Goal: Use online tool/utility: Utilize a website feature to perform a specific function

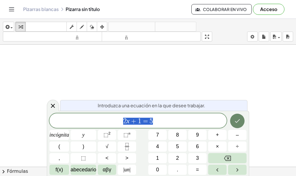
click at [236, 122] on icon "Hecho" at bounding box center [237, 121] width 5 height 4
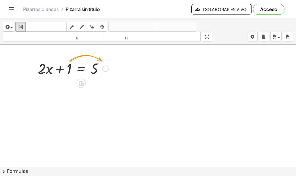
click at [105, 69] on div at bounding box center [105, 68] width 6 height 6
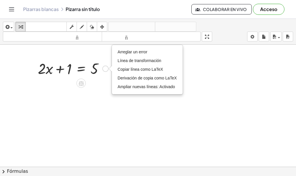
click at [105, 69] on div "Arreglar un error Línea de transformación Copiar línea como LaTeX Derivación de…" at bounding box center [105, 68] width 6 height 6
click at [105, 70] on div "Arreglar un error Línea de transformación Copiar línea como LaTeX Derivación de…" at bounding box center [105, 68] width 6 height 6
click at [87, 90] on div at bounding box center [148, 174] width 296 height 258
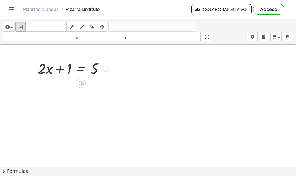
click at [64, 70] on div at bounding box center [73, 68] width 76 height 20
click at [67, 68] on div at bounding box center [73, 68] width 76 height 20
click at [104, 69] on div "Arreglar un error Línea de transformación Copiar línea como LaTeX Derivación de…" at bounding box center [105, 68] width 6 height 6
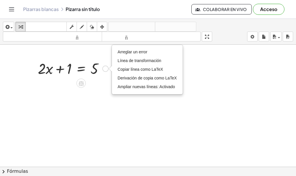
click at [105, 69] on div "Arreglar un error Línea de transformación Copiar línea como LaTeX Derivación de…" at bounding box center [105, 68] width 6 height 6
click at [85, 92] on div at bounding box center [148, 174] width 296 height 258
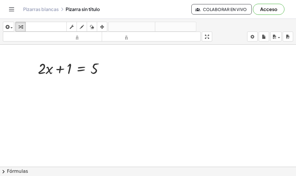
click at [149, 74] on div at bounding box center [148, 174] width 296 height 258
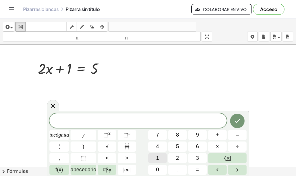
click at [155, 160] on button "1" at bounding box center [157, 158] width 19 height 10
click at [234, 144] on button "÷" at bounding box center [237, 146] width 19 height 10
click at [182, 159] on button "2" at bounding box center [177, 158] width 19 height 10
click at [235, 135] on button "–" at bounding box center [237, 135] width 19 height 10
click at [197, 154] on button "3" at bounding box center [197, 158] width 19 height 10
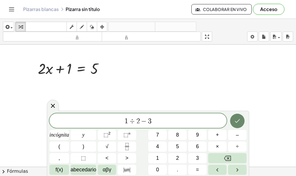
click at [236, 121] on icon "Hecho" at bounding box center [237, 120] width 7 height 7
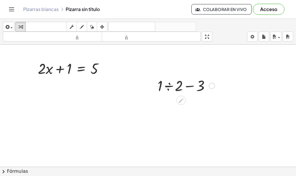
click at [210, 85] on div at bounding box center [212, 85] width 6 height 6
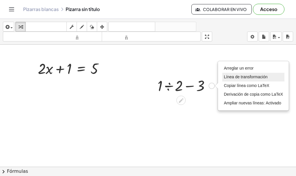
click at [225, 80] on li "Línea de transformación" at bounding box center [254, 77] width 62 height 9
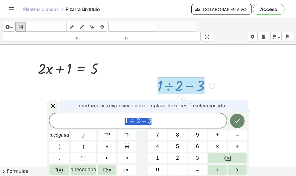
click at [238, 121] on icon "Hecho" at bounding box center [237, 121] width 5 height 4
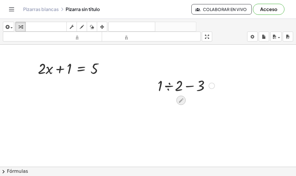
click at [181, 100] on icon at bounding box center [181, 100] width 5 height 5
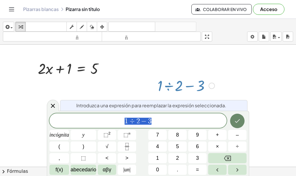
click at [236, 122] on icon "Hecho" at bounding box center [237, 121] width 5 height 4
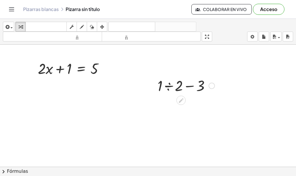
click at [258, 10] on button "Acceso" at bounding box center [269, 9] width 32 height 11
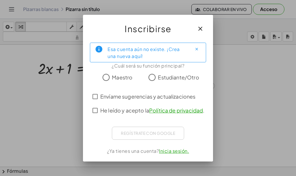
click at [201, 29] on icon "button" at bounding box center [200, 28] width 7 height 7
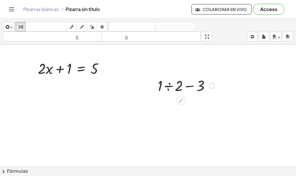
click at [213, 86] on div at bounding box center [212, 85] width 6 height 6
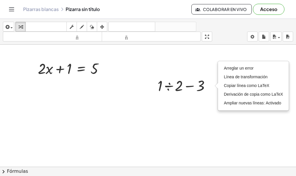
click at [129, 103] on div at bounding box center [148, 174] width 296 height 258
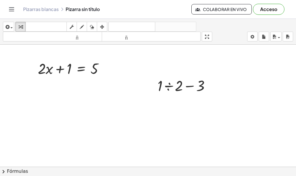
drag, startPoint x: 115, startPoint y: 112, endPoint x: 105, endPoint y: 98, distance: 17.8
click at [105, 98] on div at bounding box center [148, 174] width 296 height 258
drag, startPoint x: 151, startPoint y: 116, endPoint x: 140, endPoint y: 131, distance: 18.9
click at [140, 131] on div at bounding box center [148, 174] width 296 height 258
click at [122, 96] on div at bounding box center [148, 174] width 296 height 258
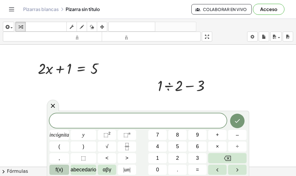
click at [62, 170] on font "f(x)" at bounding box center [60, 169] width 8 height 6
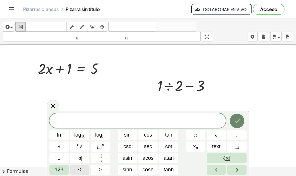
click at [234, 124] on icon "Done" at bounding box center [237, 120] width 7 height 7
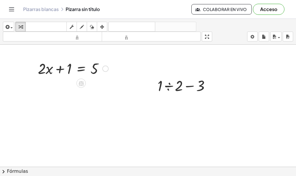
click at [63, 71] on div at bounding box center [73, 68] width 76 height 20
click at [63, 65] on div at bounding box center [73, 68] width 76 height 20
click at [71, 67] on div at bounding box center [73, 68] width 76 height 20
click at [80, 69] on div at bounding box center [73, 68] width 76 height 20
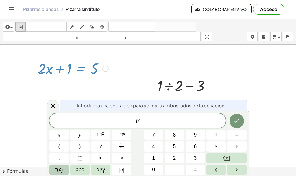
click at [108, 70] on div "Arreglar un error Línea de transformación Copiar línea como LaTeX Derivación de…" at bounding box center [105, 68] width 6 height 6
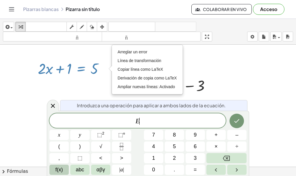
click at [271, 108] on div at bounding box center [148, 174] width 296 height 258
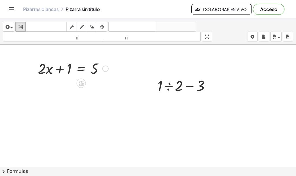
click at [107, 68] on div "Arreglar un error Línea de transformación Copiar línea como LaTeX Derivación de…" at bounding box center [105, 68] width 6 height 6
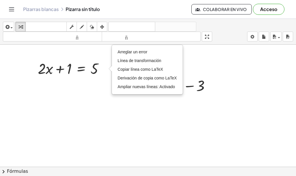
click at [264, 10] on font "Acceso" at bounding box center [268, 9] width 17 height 6
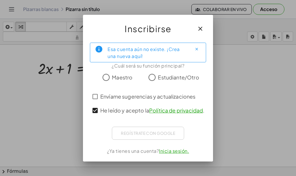
click at [127, 131] on div "Regístrate con Google Iniciar sesión con Google Iniciar sesión con Google. Se a…" at bounding box center [148, 132] width 72 height 13
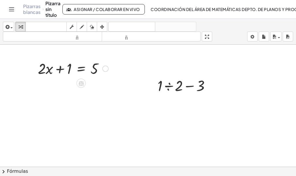
click at [106, 70] on div "Arreglar un error Línea de transformación Copiar línea como LaTeX Derivación de…" at bounding box center [105, 68] width 6 height 6
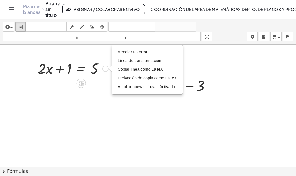
click at [106, 70] on div "Arreglar un error Línea de transformación Copiar línea como LaTeX Derivación de…" at bounding box center [105, 68] width 6 height 6
click at [239, 75] on div at bounding box center [148, 174] width 296 height 258
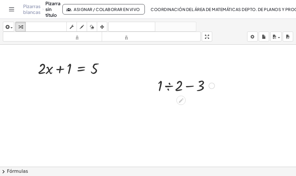
click at [210, 85] on div "Arreglar un error Línea de transformación Copiar línea como LaTeX Derivación de…" at bounding box center [212, 85] width 6 height 6
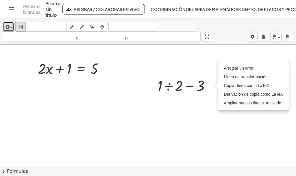
click at [11, 29] on div "button" at bounding box center [8, 26] width 8 height 7
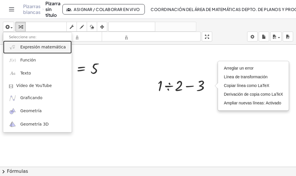
click at [26, 49] on font "Expresión matemática" at bounding box center [42, 47] width 45 height 5
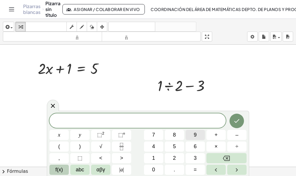
click at [194, 133] on span "9" at bounding box center [195, 135] width 3 height 8
click at [215, 137] on button "+" at bounding box center [216, 135] width 19 height 10
click at [196, 146] on span "6" at bounding box center [195, 146] width 3 height 8
click at [238, 144] on span "÷" at bounding box center [237, 146] width 3 height 8
click at [197, 156] on span "3" at bounding box center [195, 158] width 3 height 8
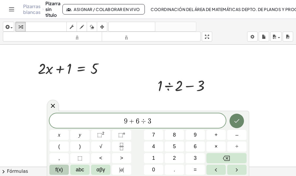
click at [234, 119] on icon "Hecho" at bounding box center [237, 120] width 7 height 7
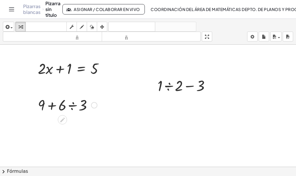
click at [93, 105] on div at bounding box center [94, 105] width 6 height 6
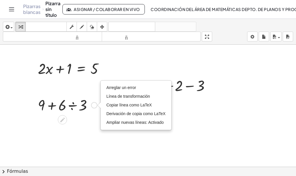
click at [93, 105] on div "Arreglar un error Línea de transformación Copiar línea como LaTeX Derivación de…" at bounding box center [94, 105] width 6 height 6
click at [71, 108] on div at bounding box center [67, 105] width 65 height 20
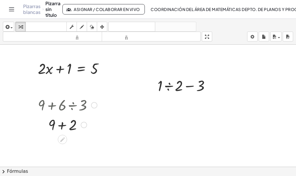
click at [85, 125] on div "Arreglar un error Línea de transformación Copiar línea como LaTeX Derivación de…" at bounding box center [84, 125] width 6 height 6
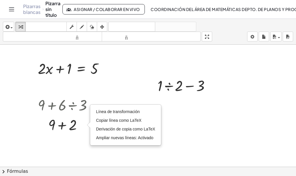
click at [83, 142] on div at bounding box center [148, 174] width 296 height 258
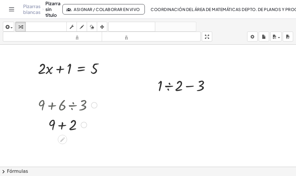
click at [74, 124] on div at bounding box center [67, 124] width 65 height 20
click at [104, 68] on div "Arreglar un error Línea de transformación Copiar línea como LaTeX Derivación de…" at bounding box center [105, 68] width 6 height 6
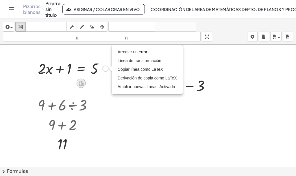
click at [82, 83] on icon at bounding box center [81, 83] width 6 height 6
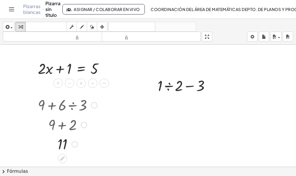
click at [88, 100] on div at bounding box center [67, 105] width 65 height 20
click at [102, 69] on div at bounding box center [73, 68] width 76 height 20
click at [107, 71] on div "Arreglar un error Línea de transformación Copiar línea como LaTeX Derivación de…" at bounding box center [105, 68] width 6 height 6
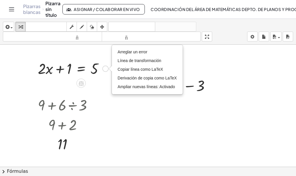
click at [106, 69] on div "Arreglar un error Línea de transformación Copiar línea como LaTeX Derivación de…" at bounding box center [105, 68] width 6 height 6
click at [86, 101] on div at bounding box center [67, 105] width 65 height 20
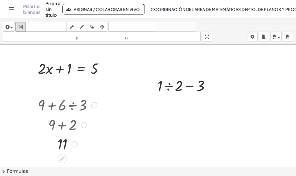
click at [76, 144] on div "Línea de transformación Copiar línea como LaTeX Derivación de copia como LaTeX …" at bounding box center [74, 144] width 6 height 6
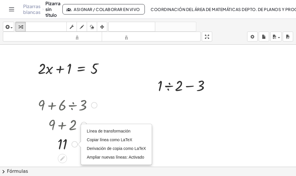
click at [96, 103] on div at bounding box center [94, 105] width 6 height 6
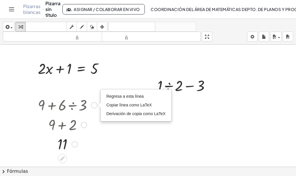
click at [95, 104] on div "Regresa a esta línea Copiar línea como LaTeX Derivación de copia como LaTeX" at bounding box center [94, 105] width 6 height 6
click at [93, 107] on div "Regresa a esta línea Copiar línea como LaTeX Derivación de copia como LaTeX" at bounding box center [94, 105] width 6 height 6
click at [211, 86] on div at bounding box center [212, 85] width 6 height 6
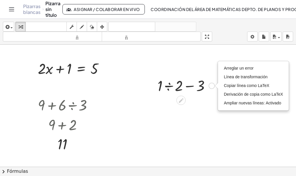
click at [194, 88] on div at bounding box center [186, 85] width 63 height 20
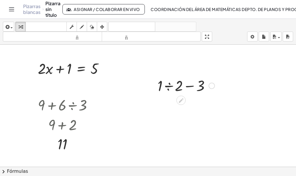
click at [192, 87] on div at bounding box center [186, 85] width 63 height 20
click at [210, 85] on div "Arreglar un error Línea de transformación Copiar línea como LaTeX Derivación de…" at bounding box center [212, 85] width 6 height 6
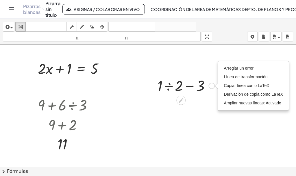
click at [171, 88] on div at bounding box center [186, 85] width 63 height 20
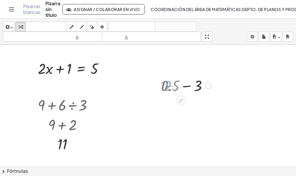
click at [168, 85] on div at bounding box center [186, 85] width 56 height 20
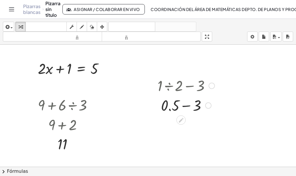
click at [185, 104] on div at bounding box center [186, 105] width 63 height 20
click at [190, 86] on div at bounding box center [186, 85] width 63 height 20
click at [62, 70] on div at bounding box center [73, 68] width 76 height 20
click at [61, 68] on div at bounding box center [73, 68] width 76 height 20
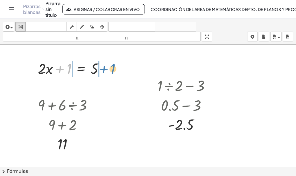
drag, startPoint x: 69, startPoint y: 69, endPoint x: 113, endPoint y: 69, distance: 43.7
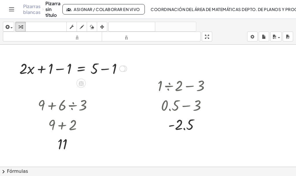
click at [123, 69] on div at bounding box center [122, 68] width 6 height 6
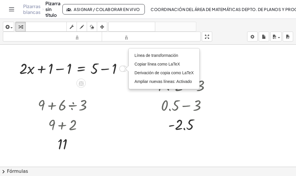
click at [121, 77] on div at bounding box center [72, 68] width 113 height 20
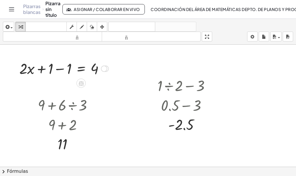
click at [102, 69] on div "Línea de transformación Copiar línea como LaTeX Derivación de copia como LaTeX …" at bounding box center [104, 68] width 6 height 6
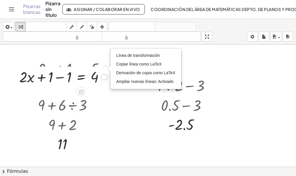
drag, startPoint x: 106, startPoint y: 72, endPoint x: 105, endPoint y: 80, distance: 8.4
click at [81, 77] on div "+ · 2 · x = + 1 − 1 4 Arreglar un error Línea de transformación Copiar línea co…" at bounding box center [81, 77] width 0 height 0
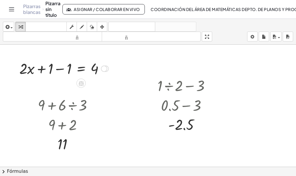
click at [103, 66] on div "Línea de transformación Copiar línea como LaTeX Derivación de copia como LaTeX …" at bounding box center [104, 68] width 6 height 6
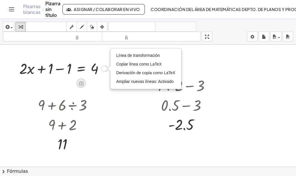
click at [80, 81] on icon at bounding box center [81, 83] width 6 height 6
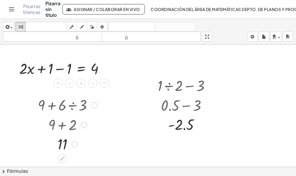
click at [86, 96] on div at bounding box center [67, 105] width 65 height 20
click at [103, 69] on div "Línea de transformación Copiar línea como LaTeX Derivación de copia como LaTeX …" at bounding box center [104, 68] width 6 height 6
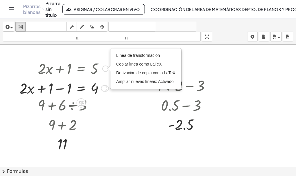
drag, startPoint x: 103, startPoint y: 69, endPoint x: 102, endPoint y: 90, distance: 20.6
click at [102, 90] on div "Línea de transformación Copiar línea como LaTeX Derivación de copia como LaTeX …" at bounding box center [104, 88] width 6 height 6
click at [108, 108] on div at bounding box center [148, 174] width 296 height 258
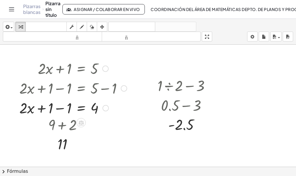
drag, startPoint x: 104, startPoint y: 97, endPoint x: 106, endPoint y: 115, distance: 18.1
click at [81, 108] on div "+ · 2 · x = + 1 − 1 4 Arreglar un error Línea de transformación Copiar línea co…" at bounding box center [81, 108] width 0 height 0
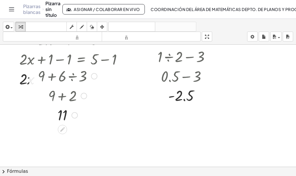
click at [82, 96] on div at bounding box center [84, 96] width 6 height 6
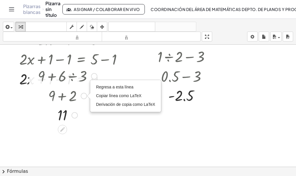
click at [71, 96] on div at bounding box center [67, 95] width 65 height 20
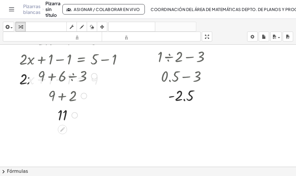
click at [84, 96] on div "Regresa a esta línea Copiar línea como LaTeX Derivación de copia como LaTeX" at bounding box center [84, 96] width 6 height 6
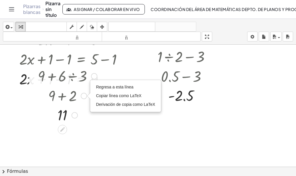
click at [85, 108] on div at bounding box center [67, 114] width 65 height 19
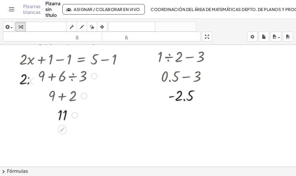
click at [73, 115] on div "Línea de transformación Copiar línea como LaTeX Derivación de copia como LaTeX …" at bounding box center [74, 115] width 6 height 6
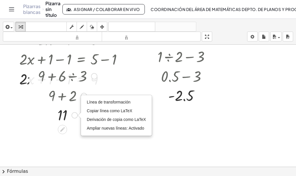
click at [95, 76] on div "Regresa a esta línea Copiar línea como LaTeX Derivación de copia como LaTeX" at bounding box center [94, 76] width 6 height 6
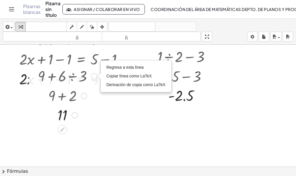
click at [91, 107] on div at bounding box center [67, 114] width 65 height 19
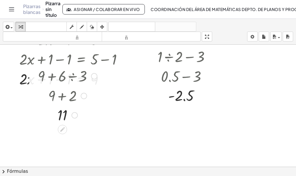
scroll to position [0, 0]
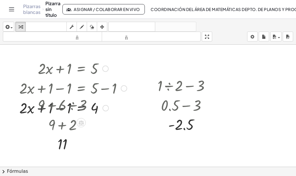
click at [25, 109] on div at bounding box center [72, 108] width 113 height 20
click at [108, 107] on div "Arreglar un error Línea de transformación Copiar línea como LaTeX Derivación de…" at bounding box center [106, 108] width 6 height 6
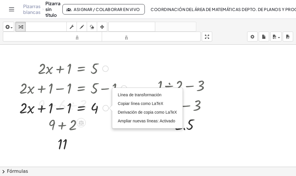
click at [101, 116] on div at bounding box center [72, 108] width 113 height 20
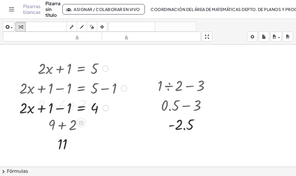
click at [59, 109] on div at bounding box center [72, 108] width 113 height 20
click at [103, 107] on div "Línea de transformación Copiar línea como LaTeX Derivación de copia como LaTeX …" at bounding box center [104, 108] width 6 height 6
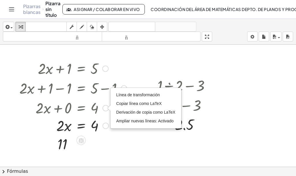
drag, startPoint x: 104, startPoint y: 107, endPoint x: 106, endPoint y: 126, distance: 19.0
click at [81, 126] on div "· 2 · x = 4 Línea de transformación Copiar línea como LaTeX Derivación de copia…" at bounding box center [81, 126] width 0 height 0
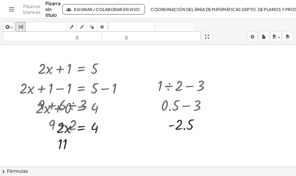
scroll to position [29, 0]
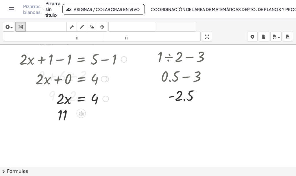
click at [64, 98] on div at bounding box center [72, 98] width 113 height 20
click at [68, 99] on div at bounding box center [72, 98] width 113 height 20
click at [106, 102] on div "Línea de transformación Copiar línea como LaTeX Derivación de copia como LaTeX …" at bounding box center [106, 99] width 6 height 6
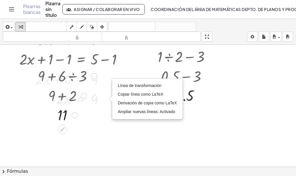
click at [98, 123] on div at bounding box center [67, 114] width 65 height 19
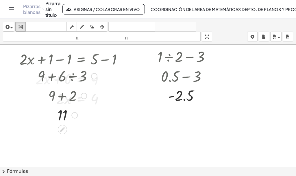
scroll to position [0, 0]
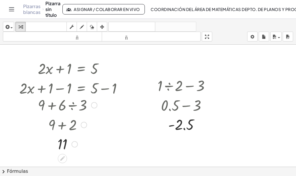
click at [93, 105] on div "Regresa a esta línea Copiar línea como LaTeX Derivación de copia como LaTeX" at bounding box center [94, 105] width 6 height 6
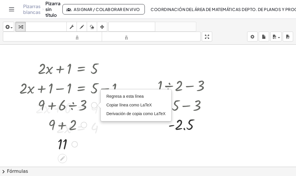
click at [85, 118] on div at bounding box center [67, 124] width 65 height 20
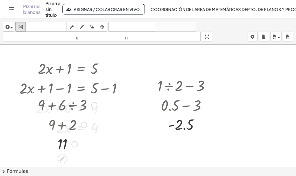
click at [81, 108] on div at bounding box center [67, 105] width 65 height 20
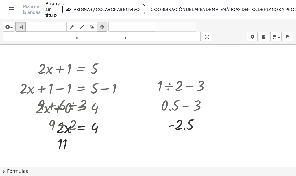
click at [101, 25] on icon "button" at bounding box center [102, 26] width 4 height 7
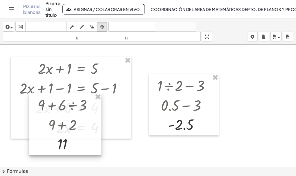
click at [72, 109] on div at bounding box center [65, 123] width 72 height 61
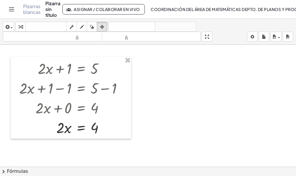
scroll to position [29, 0]
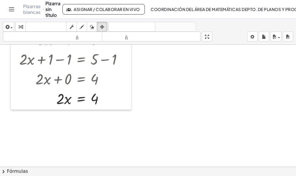
click at [168, 104] on div at bounding box center [148, 145] width 296 height 258
click at [168, 90] on div at bounding box center [148, 145] width 296 height 258
click at [102, 25] on icon "button" at bounding box center [102, 26] width 4 height 7
click at [175, 107] on div at bounding box center [148, 145] width 296 height 258
click at [82, 29] on icon "button" at bounding box center [82, 26] width 4 height 7
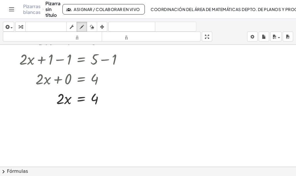
click at [113, 58] on div at bounding box center [148, 145] width 296 height 258
click at [71, 29] on icon "button" at bounding box center [72, 26] width 4 height 7
click at [68, 70] on div at bounding box center [72, 79] width 113 height 20
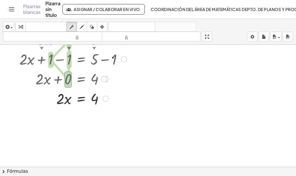
click at [122, 60] on div at bounding box center [124, 59] width 6 height 6
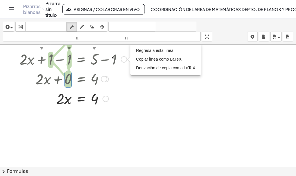
click at [106, 80] on div at bounding box center [104, 79] width 6 height 6
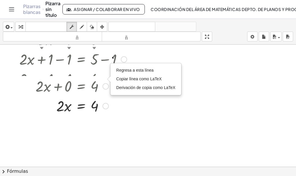
drag, startPoint x: 105, startPoint y: 79, endPoint x: 107, endPoint y: 88, distance: 8.6
click at [81, 86] on div "+ · 2 · x + 0 = 4 Regresa a esta línea Copiar línea como LaTeX Derivación de co…" at bounding box center [81, 86] width 0 height 0
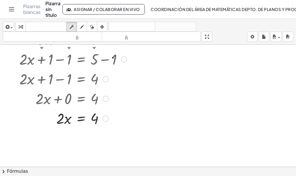
drag, startPoint x: 102, startPoint y: 84, endPoint x: 100, endPoint y: 98, distance: 14.1
click at [81, 99] on div "+ · 2 · x + 0 = 4 Regresa a esta línea Copiar línea como LaTeX Derivación de co…" at bounding box center [81, 99] width 0 height 0
click at [107, 120] on div "Línea de transformación Copiar línea como LaTeX Derivación de copia como LaTeX …" at bounding box center [106, 118] width 6 height 6
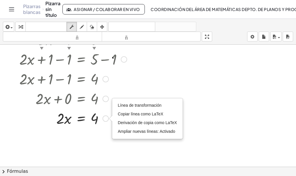
click at [64, 120] on div at bounding box center [72, 118] width 113 height 20
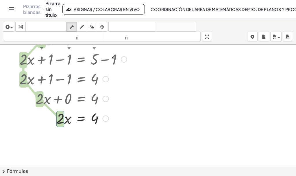
click at [67, 123] on div at bounding box center [72, 118] width 113 height 20
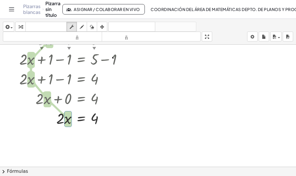
click at [71, 130] on div at bounding box center [148, 145] width 296 height 258
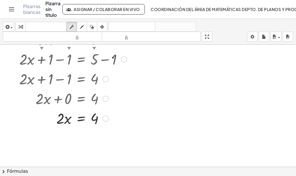
click at [69, 121] on div at bounding box center [72, 118] width 113 height 20
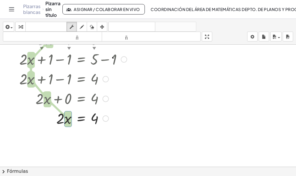
click at [82, 119] on div at bounding box center [72, 118] width 113 height 20
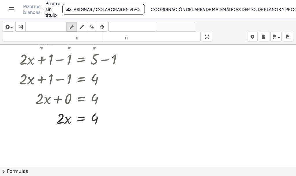
click at [67, 132] on div at bounding box center [148, 145] width 296 height 258
click at [67, 121] on div at bounding box center [72, 118] width 113 height 20
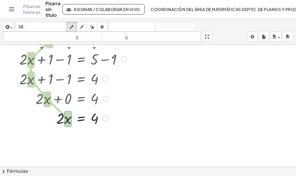
click at [62, 117] on div at bounding box center [72, 118] width 113 height 20
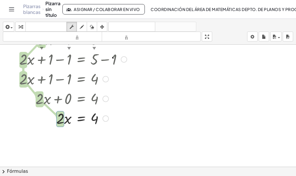
click at [107, 119] on div "Línea de transformación Copiar línea como LaTeX Derivación de copia como LaTeX …" at bounding box center [106, 118] width 6 height 6
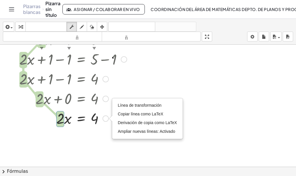
click at [71, 122] on div at bounding box center [72, 118] width 113 height 20
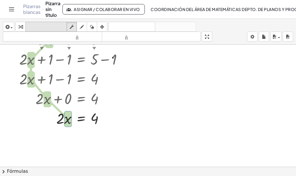
click at [40, 26] on font "teclado" at bounding box center [46, 26] width 38 height 5
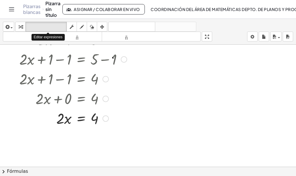
click at [145, 105] on div at bounding box center [148, 145] width 296 height 258
click at [64, 118] on div at bounding box center [60, 118] width 8 height 17
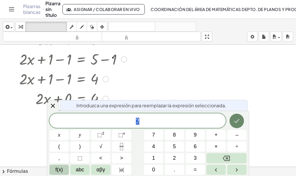
click at [239, 118] on icon "Hecho" at bounding box center [237, 120] width 7 height 7
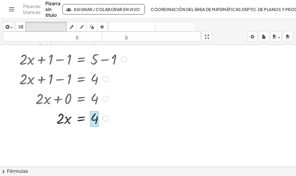
click at [97, 121] on div at bounding box center [95, 119] width 8 height 16
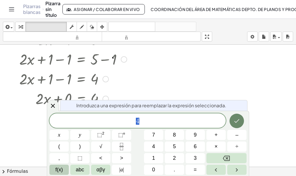
click at [236, 122] on icon "Hecho" at bounding box center [237, 121] width 5 height 4
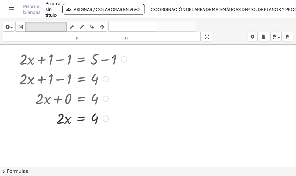
click at [105, 118] on div at bounding box center [106, 118] width 6 height 6
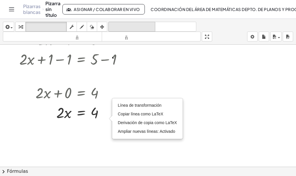
click at [139, 26] on font "deshacer" at bounding box center [132, 26] width 44 height 5
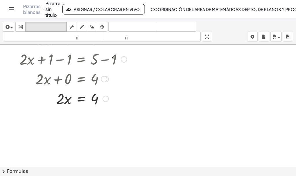
click at [103, 79] on div "Regresa a esta línea Copiar línea como LaTeX Derivación de copia como LaTeX" at bounding box center [104, 79] width 6 height 6
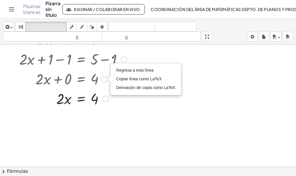
click at [103, 81] on div "Regresa a esta línea Copiar línea como LaTeX Derivación de copia como LaTeX" at bounding box center [104, 79] width 6 height 6
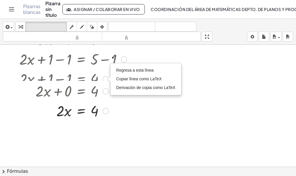
drag, startPoint x: 103, startPoint y: 81, endPoint x: 103, endPoint y: 95, distance: 13.9
click at [81, 91] on div "+ · 2 · x + 0 = 4 Regresa a esta línea Copiar línea como LaTeX Derivación de co…" at bounding box center [81, 91] width 0 height 0
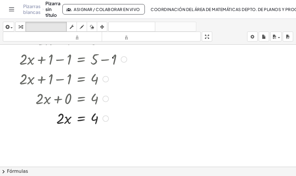
click at [106, 118] on div "Línea de transformación Copiar línea como LaTeX Derivación de copia como LaTeX …" at bounding box center [106, 118] width 6 height 6
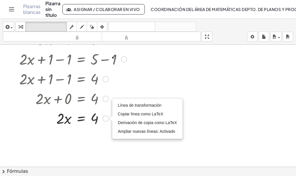
click at [106, 125] on div at bounding box center [72, 118] width 113 height 20
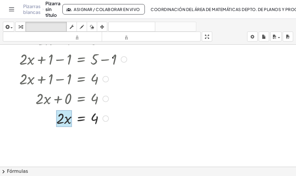
click at [65, 121] on div at bounding box center [63, 118] width 15 height 17
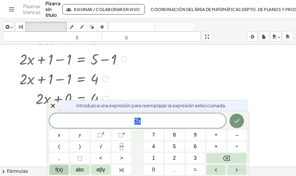
click at [265, 114] on div at bounding box center [148, 145] width 296 height 258
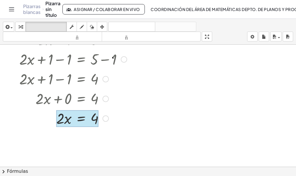
click at [80, 120] on div at bounding box center [77, 118] width 42 height 17
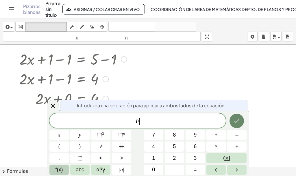
click at [242, 121] on button "Hecho" at bounding box center [237, 120] width 14 height 14
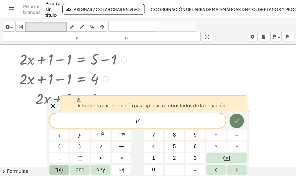
click at [237, 121] on icon "Hecho" at bounding box center [237, 120] width 7 height 7
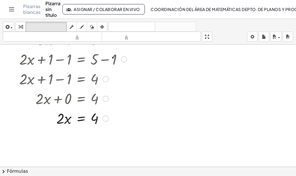
click at [224, 72] on div at bounding box center [148, 145] width 296 height 258
click at [104, 118] on div "Línea de transformación Copiar línea como LaTeX Derivación de copia como LaTeX …" at bounding box center [106, 118] width 6 height 6
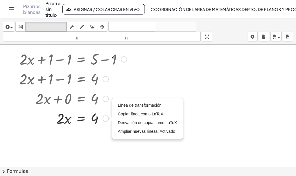
click at [105, 117] on div "Línea de transformación Copiar línea como LaTeX Derivación de copia como LaTeX …" at bounding box center [106, 118] width 6 height 6
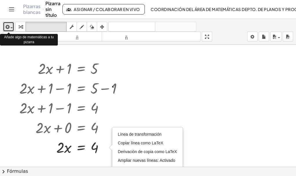
click at [12, 27] on div "button" at bounding box center [8, 26] width 8 height 7
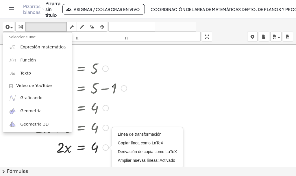
click at [80, 102] on div at bounding box center [72, 108] width 113 height 20
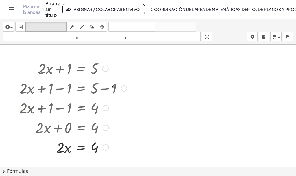
click at [65, 68] on div at bounding box center [72, 68] width 113 height 20
click at [104, 69] on div at bounding box center [105, 68] width 6 height 6
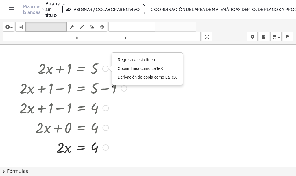
click at [120, 105] on div at bounding box center [72, 108] width 113 height 20
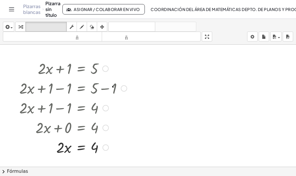
click at [104, 70] on div "Regresa a esta línea Copiar línea como LaTeX Derivación de copia como LaTeX" at bounding box center [105, 68] width 6 height 6
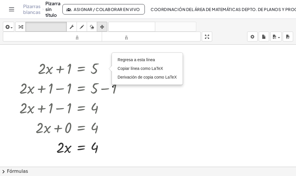
click at [101, 28] on icon "button" at bounding box center [102, 26] width 4 height 7
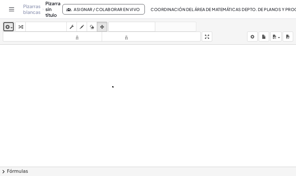
click at [6, 26] on icon "button" at bounding box center [6, 26] width 5 height 7
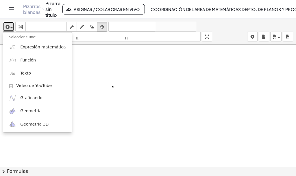
click at [113, 95] on div at bounding box center [148, 174] width 296 height 258
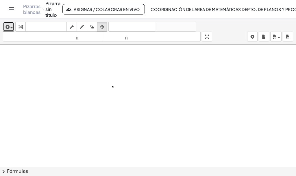
click at [109, 80] on div at bounding box center [148, 174] width 296 height 258
click at [10, 25] on span "button" at bounding box center [10, 27] width 1 height 4
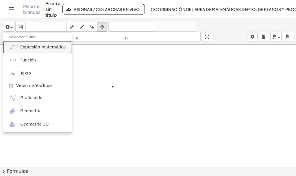
click at [27, 49] on font "Expresión matemática" at bounding box center [42, 47] width 45 height 5
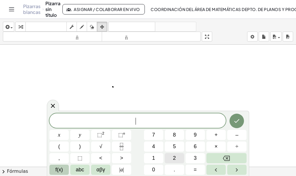
click at [174, 158] on span "2" at bounding box center [174, 158] width 3 height 8
click at [60, 134] on span "x" at bounding box center [59, 135] width 2 height 8
click at [217, 134] on span "+" at bounding box center [216, 135] width 3 height 8
click at [154, 157] on span "1" at bounding box center [153, 158] width 3 height 8
click at [196, 168] on span "=" at bounding box center [195, 170] width 3 height 8
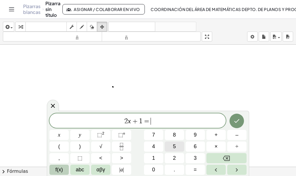
click at [176, 146] on span "5" at bounding box center [174, 146] width 3 height 8
click at [234, 120] on icon "Hecho" at bounding box center [237, 120] width 7 height 7
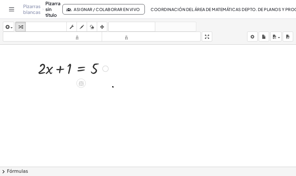
click at [106, 67] on div at bounding box center [105, 68] width 6 height 6
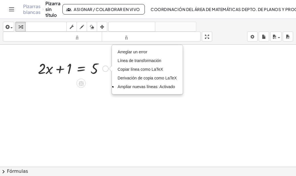
click at [69, 70] on div at bounding box center [73, 68] width 76 height 20
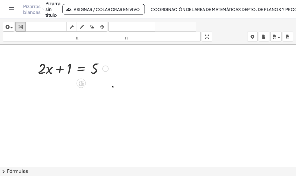
click at [69, 70] on div at bounding box center [73, 68] width 76 height 20
click at [63, 69] on div at bounding box center [73, 68] width 76 height 20
click at [70, 69] on div at bounding box center [73, 68] width 76 height 20
click at [80, 85] on icon at bounding box center [81, 83] width 6 height 6
click at [70, 69] on div at bounding box center [73, 68] width 76 height 20
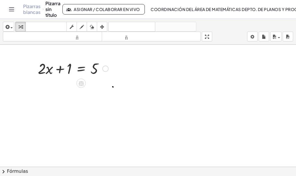
click at [107, 67] on div "Arreglar un error Línea de transformación Copiar línea como LaTeX Derivación de…" at bounding box center [105, 68] width 6 height 6
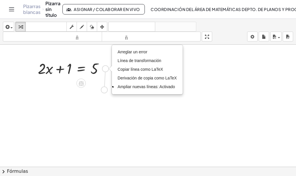
drag, startPoint x: 107, startPoint y: 67, endPoint x: 106, endPoint y: 89, distance: 22.0
click at [106, 89] on div "+ · 2 · x + 1 = 5 Arreglar un error Línea de transformación Copiar línea como L…" at bounding box center [148, 174] width 296 height 258
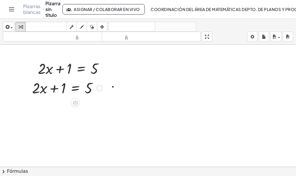
click at [98, 88] on div at bounding box center [100, 88] width 6 height 6
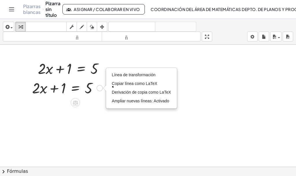
click at [85, 88] on div at bounding box center [67, 88] width 76 height 20
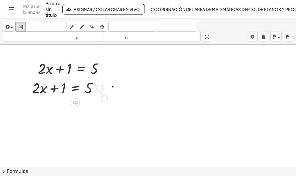
drag, startPoint x: 97, startPoint y: 88, endPoint x: 102, endPoint y: 99, distance: 11.9
click at [102, 99] on div "+ · 2 · x + 1 = 5 Arreglar un error Línea de transformación Copiar línea como L…" at bounding box center [148, 174] width 296 height 258
click at [71, 89] on div at bounding box center [67, 88] width 76 height 20
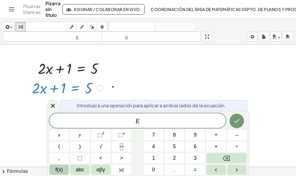
click at [64, 91] on div at bounding box center [67, 88] width 76 height 20
click at [261, 101] on div at bounding box center [148, 174] width 296 height 258
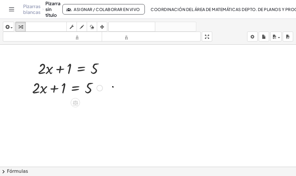
click at [61, 87] on div at bounding box center [67, 88] width 76 height 20
click at [65, 87] on div at bounding box center [67, 88] width 76 height 20
drag, startPoint x: 54, startPoint y: 88, endPoint x: 70, endPoint y: 90, distance: 15.5
click at [70, 90] on div at bounding box center [67, 88] width 76 height 20
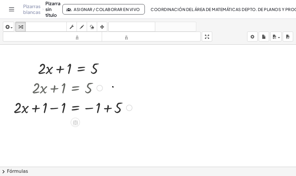
click at [57, 110] on div at bounding box center [73, 107] width 124 height 20
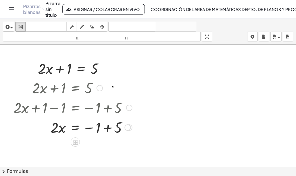
click at [108, 130] on div at bounding box center [73, 127] width 124 height 20
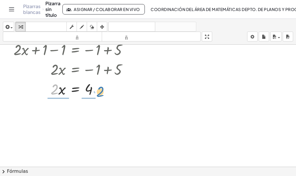
drag, startPoint x: 55, startPoint y: 97, endPoint x: 99, endPoint y: 92, distance: 44.9
click at [99, 92] on div at bounding box center [73, 89] width 124 height 20
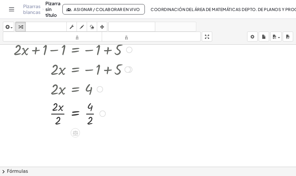
click at [92, 114] on div at bounding box center [73, 112] width 124 height 29
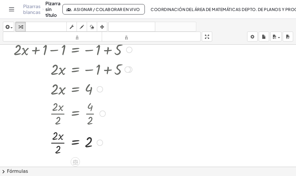
scroll to position [87, 0]
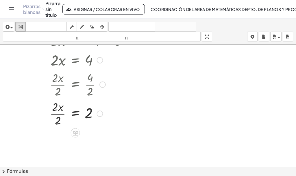
click at [59, 113] on div at bounding box center [73, 112] width 124 height 29
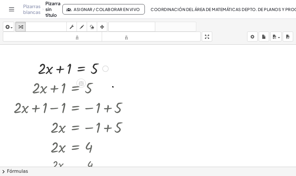
click at [107, 69] on div "Arreglar un error Línea de transformación Copiar línea como LaTeX Derivación de…" at bounding box center [105, 68] width 6 height 6
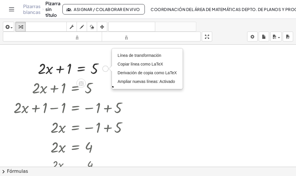
click at [80, 71] on div at bounding box center [73, 68] width 76 height 20
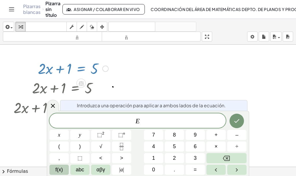
click at [265, 111] on div at bounding box center [148, 174] width 296 height 258
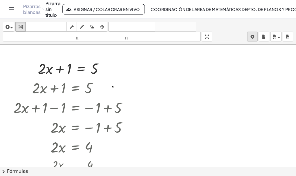
click at [252, 37] on body "Actividades matemáticas fáciles de comprender Empezar Banco de actividades Trab…" at bounding box center [148, 88] width 296 height 176
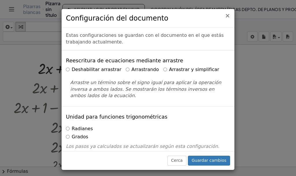
click at [228, 15] on font "×" at bounding box center [227, 15] width 5 height 7
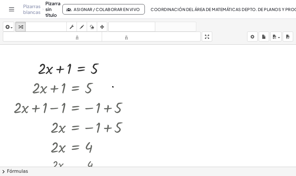
scroll to position [29, 0]
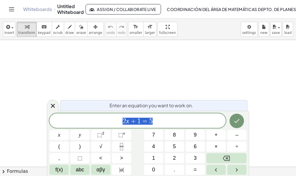
click at [259, 82] on div at bounding box center [148, 169] width 296 height 258
